Goal: Transaction & Acquisition: Purchase product/service

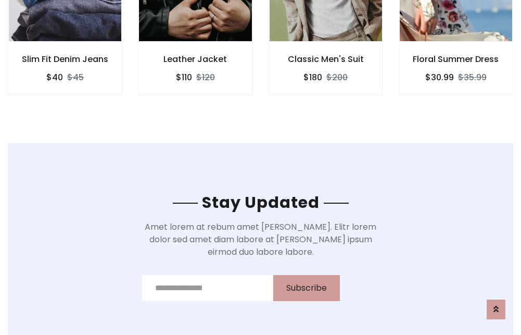
scroll to position [1568, 0]
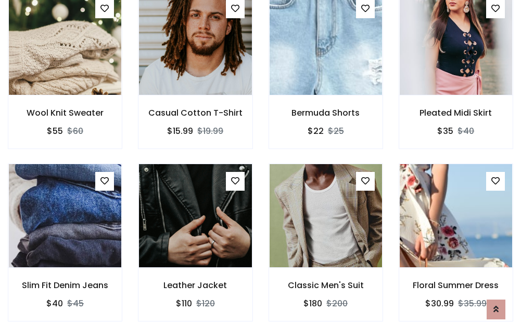
scroll to position [1088, 0]
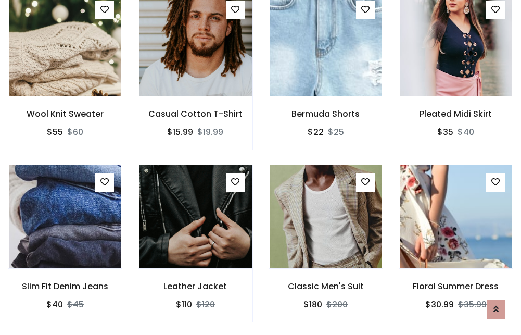
click at [261, 167] on div "Classic Men's Suit $180 $200" at bounding box center [326, 251] width 130 height 172
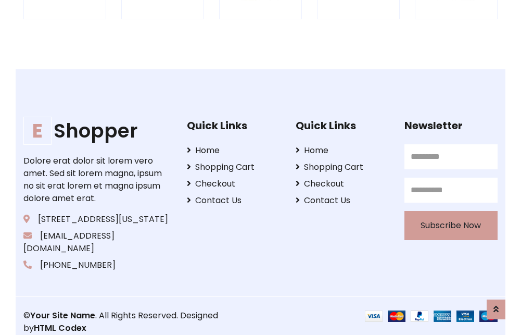
scroll to position [1982, 0]
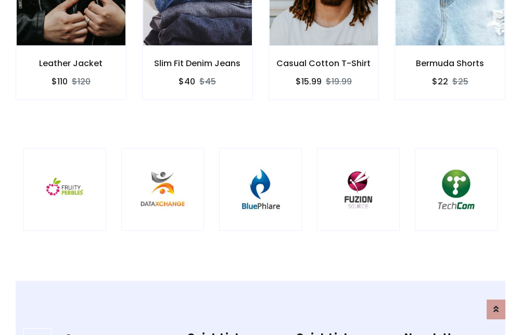
click at [260, 167] on img at bounding box center [260, 189] width 57 height 57
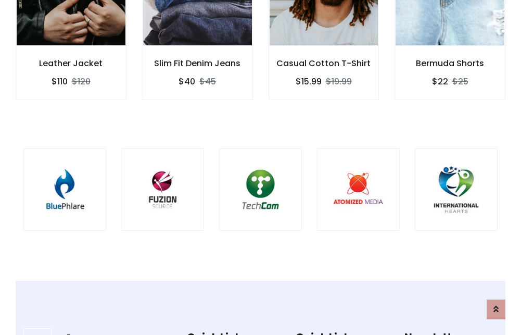
click at [260, 167] on img at bounding box center [260, 189] width 57 height 57
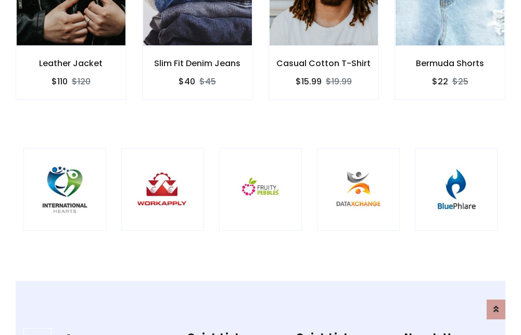
click at [260, 167] on img at bounding box center [260, 189] width 57 height 57
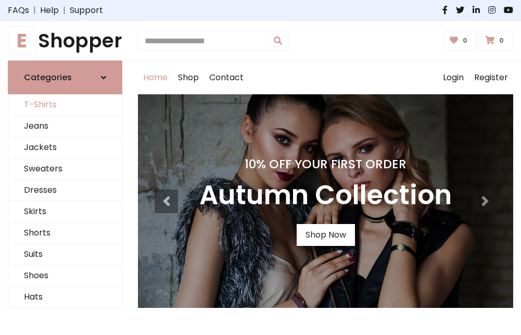
click at [65, 105] on link "T-Shirts" at bounding box center [65, 104] width 114 height 21
click at [65, 41] on h1 "E Shopper" at bounding box center [65, 40] width 115 height 23
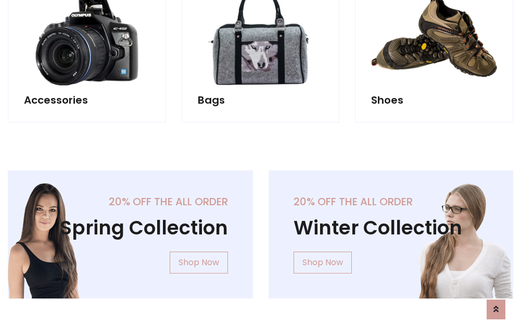
scroll to position [1012, 0]
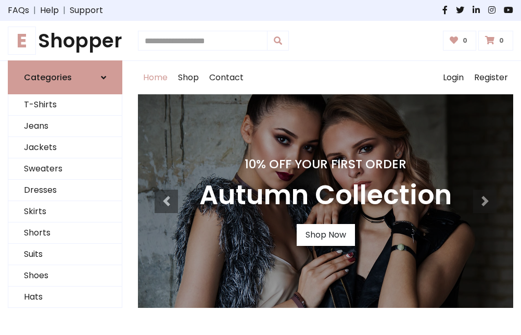
scroll to position [342, 0]
